Goal: Transaction & Acquisition: Subscribe to service/newsletter

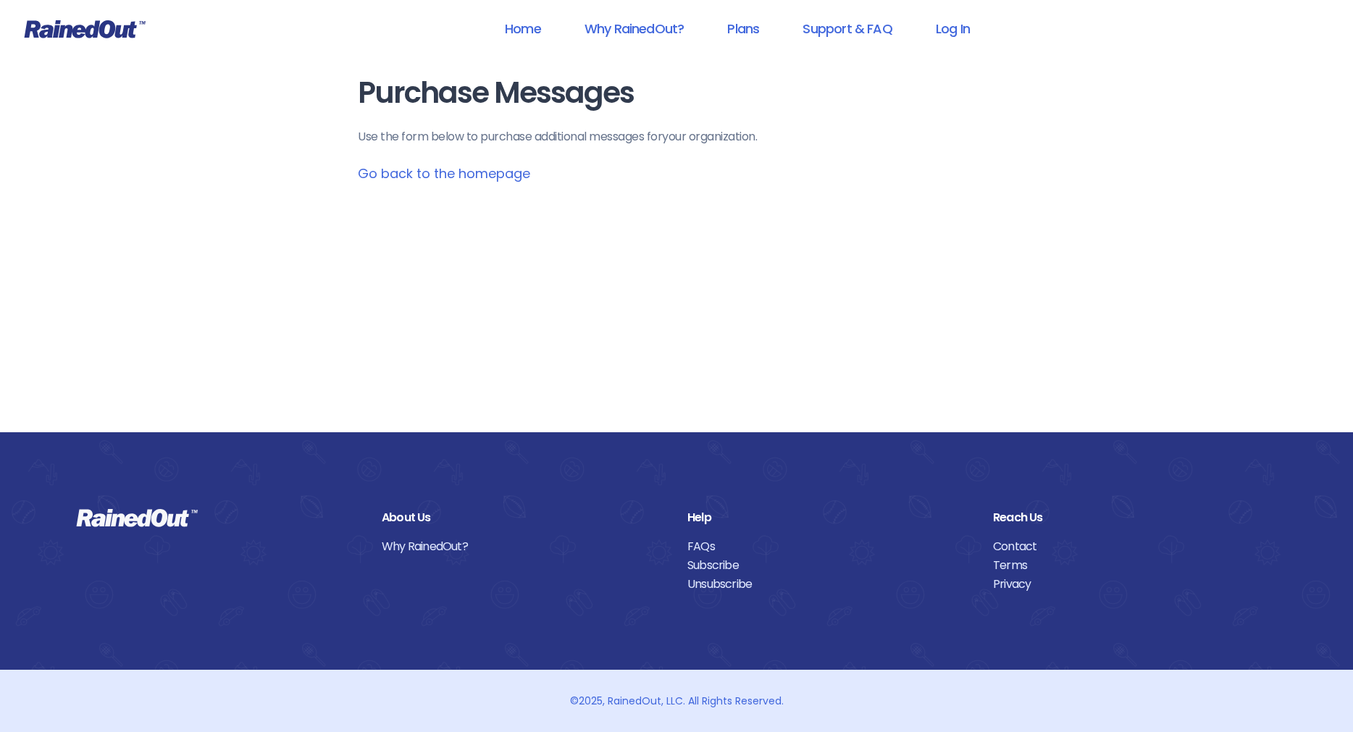
click at [477, 263] on div "Purchase Messages Use the form below to purchase additional messages for your o…" at bounding box center [676, 216] width 695 height 432
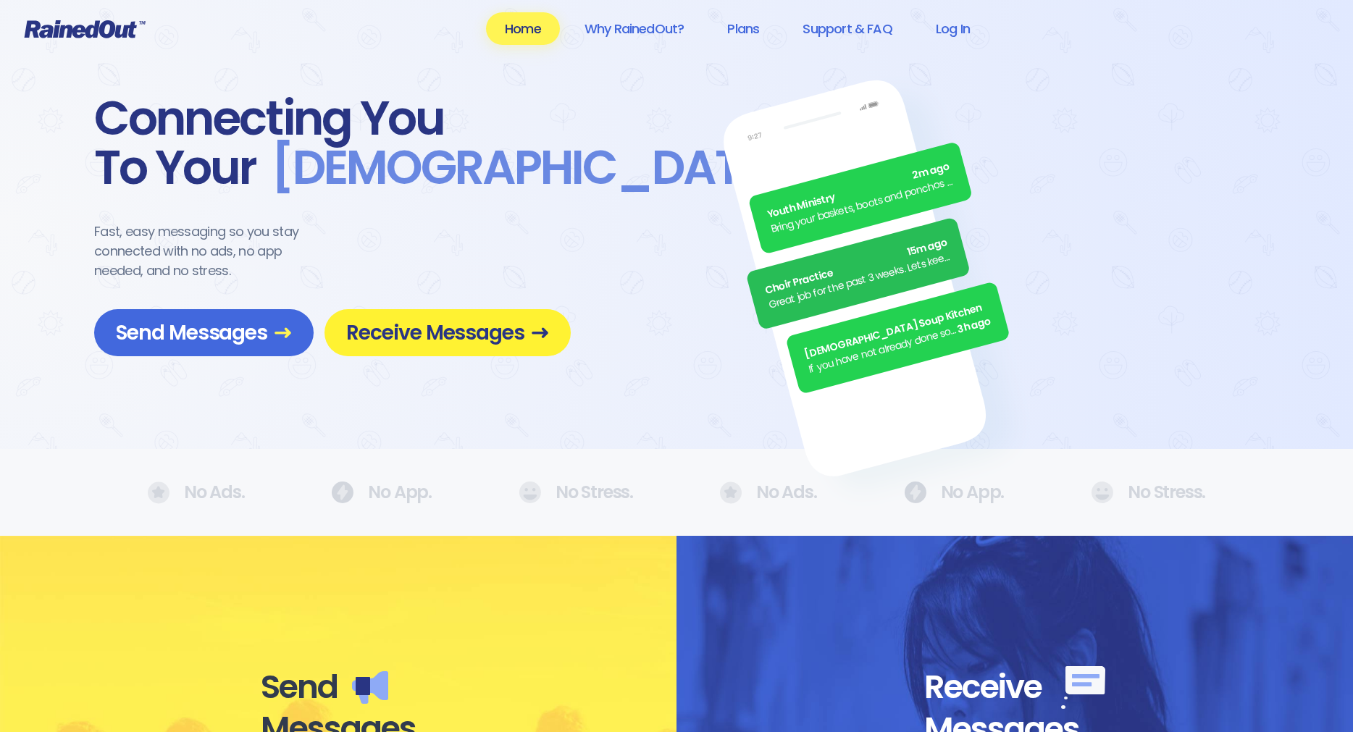
click at [451, 331] on span "Receive Messages" at bounding box center [447, 332] width 203 height 25
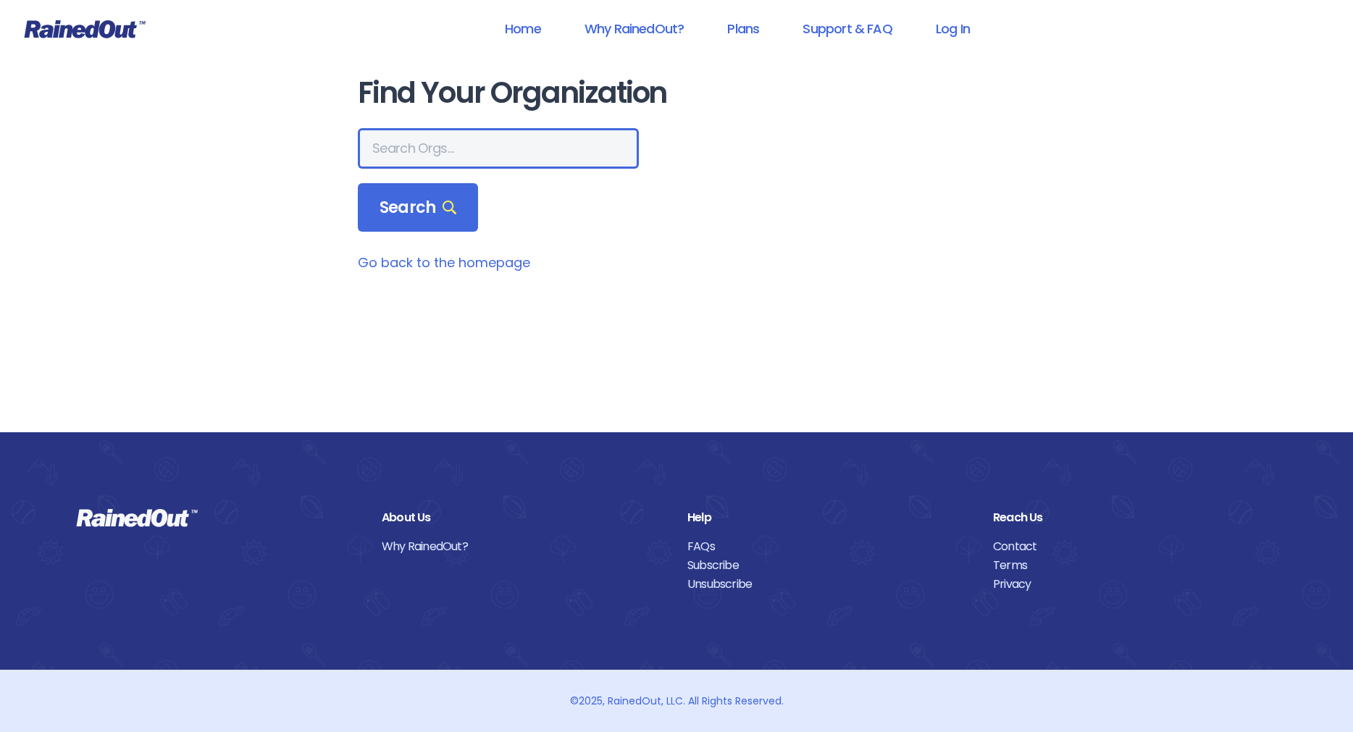
click at [478, 152] on input "text" at bounding box center [498, 148] width 281 height 41
type input "[GEOGRAPHIC_DATA]"
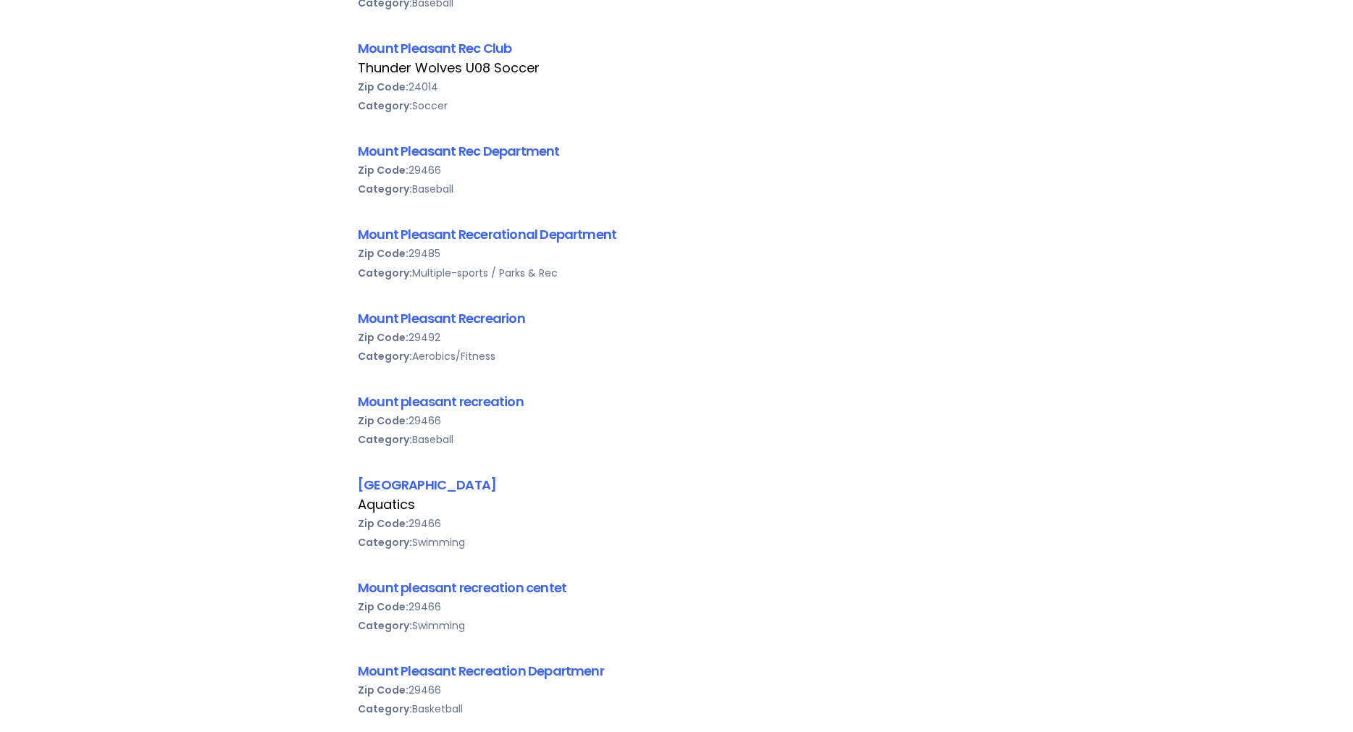
scroll to position [695, 0]
